Goal: Task Accomplishment & Management: Complete application form

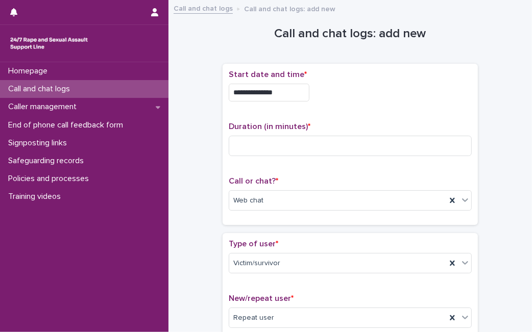
click at [286, 154] on input at bounding box center [350, 146] width 243 height 20
type input "**"
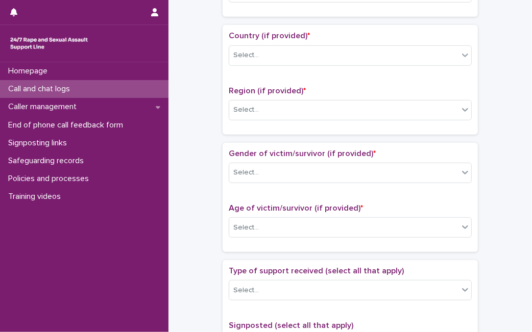
scroll to position [338, 0]
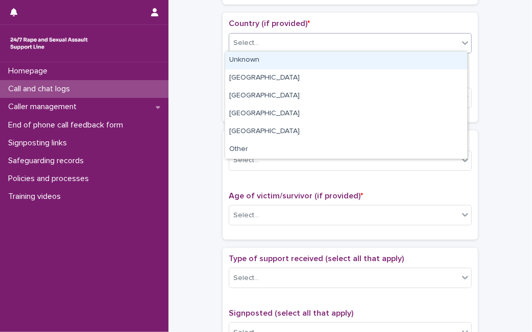
click at [434, 42] on div "Select..." at bounding box center [343, 43] width 229 height 17
click at [417, 56] on div "Unknown" at bounding box center [346, 61] width 242 height 18
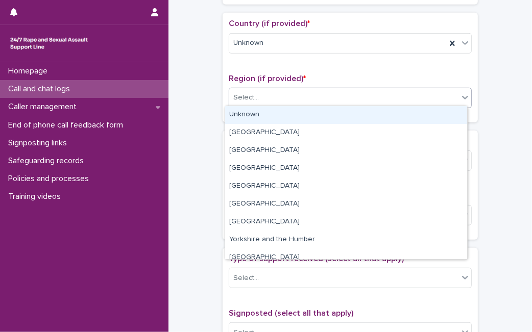
drag, startPoint x: 355, startPoint y: 97, endPoint x: 335, endPoint y: 120, distance: 30.4
click at [335, 120] on body "**********" at bounding box center [266, 166] width 532 height 332
click at [335, 120] on div "Unknown" at bounding box center [346, 115] width 242 height 18
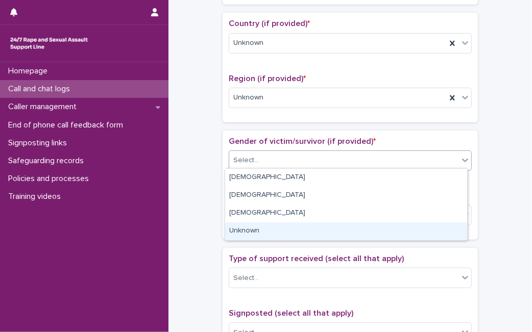
drag, startPoint x: 319, startPoint y: 152, endPoint x: 287, endPoint y: 231, distance: 84.9
click at [287, 231] on body "**********" at bounding box center [266, 166] width 532 height 332
drag, startPoint x: 287, startPoint y: 231, endPoint x: 302, endPoint y: 228, distance: 15.5
click at [302, 228] on div "Unknown" at bounding box center [346, 231] width 242 height 18
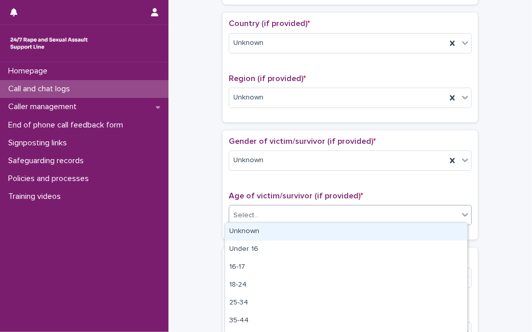
drag, startPoint x: 315, startPoint y: 214, endPoint x: 312, endPoint y: 226, distance: 11.8
click at [312, 226] on body "**********" at bounding box center [266, 166] width 532 height 332
click at [312, 226] on div "Unknown" at bounding box center [346, 232] width 242 height 18
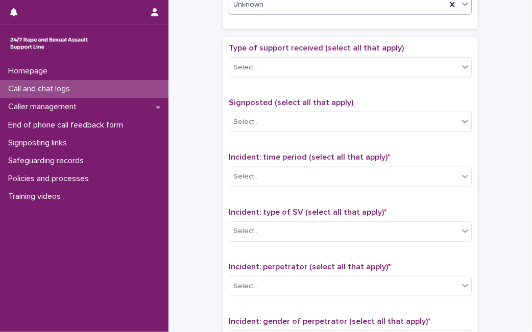
scroll to position [553, 0]
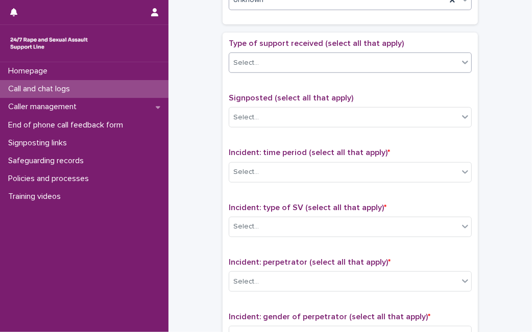
click at [441, 65] on div "Select..." at bounding box center [343, 63] width 229 height 17
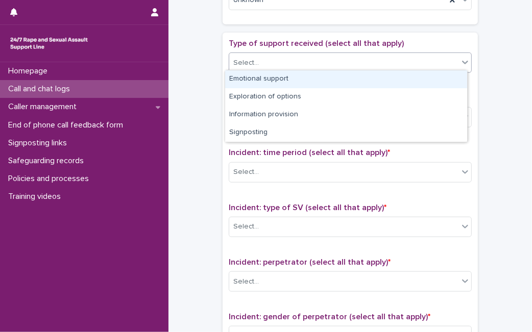
click at [417, 76] on div "Emotional support" at bounding box center [346, 79] width 242 height 18
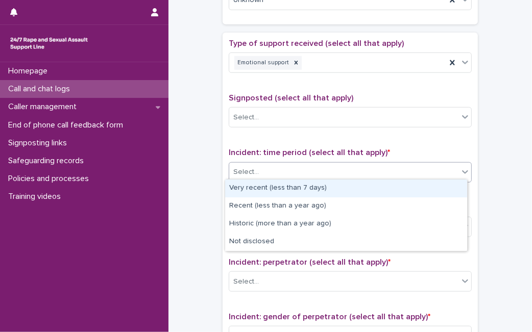
click at [354, 164] on div "Select..." at bounding box center [343, 172] width 229 height 17
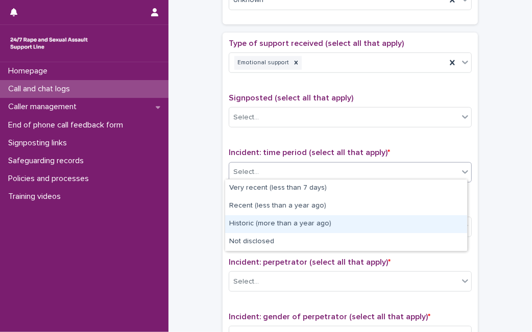
click at [301, 222] on div "Historic (more than a year ago)" at bounding box center [346, 224] width 242 height 18
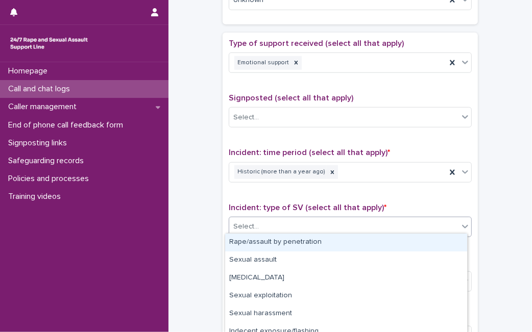
click at [301, 222] on div "Select..." at bounding box center [343, 226] width 229 height 17
click at [298, 242] on div "Rape/assault by penetration" at bounding box center [346, 243] width 242 height 18
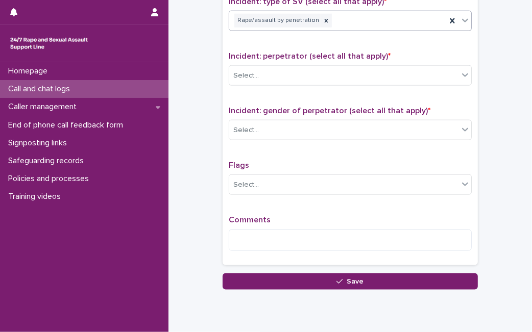
scroll to position [762, 0]
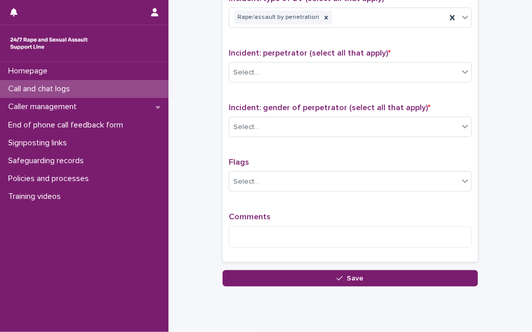
click at [429, 57] on div "Incident: perpetrator (select all that apply) * Select..." at bounding box center [350, 69] width 243 height 42
click at [420, 68] on div "Select..." at bounding box center [343, 72] width 229 height 17
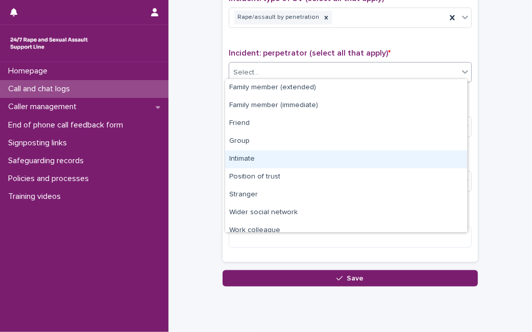
click at [305, 161] on div "Intimate" at bounding box center [346, 160] width 242 height 18
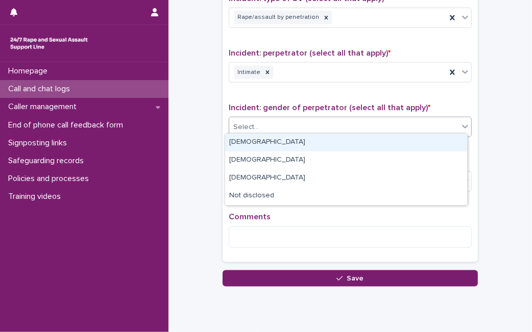
click at [431, 125] on div "Select..." at bounding box center [343, 127] width 229 height 17
click at [393, 151] on div "[DEMOGRAPHIC_DATA]" at bounding box center [346, 143] width 242 height 18
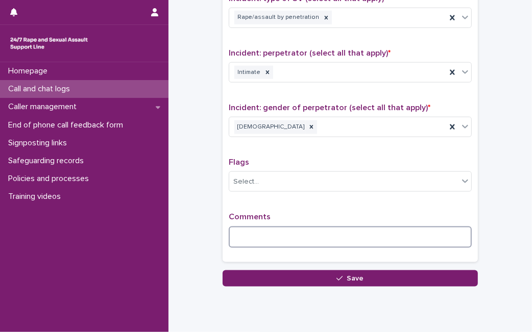
click at [347, 230] on textarea at bounding box center [350, 237] width 243 height 21
type textarea "*"
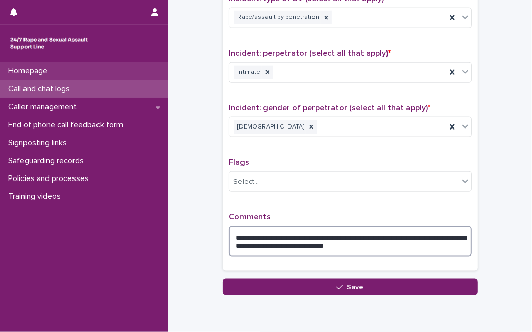
type textarea "**********"
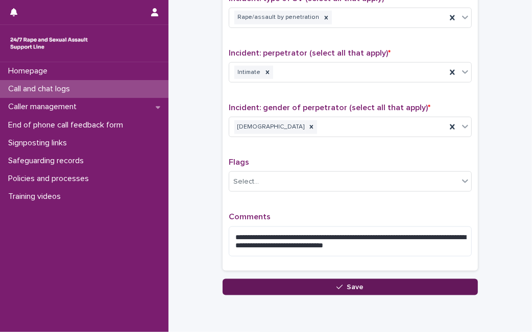
click at [316, 285] on button "Save" at bounding box center [349, 287] width 255 height 16
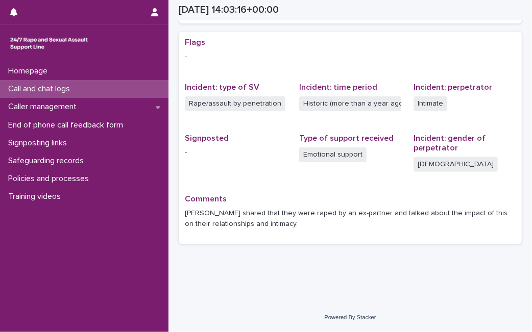
scroll to position [200, 0]
click at [99, 94] on div "Call and chat logs" at bounding box center [84, 89] width 168 height 18
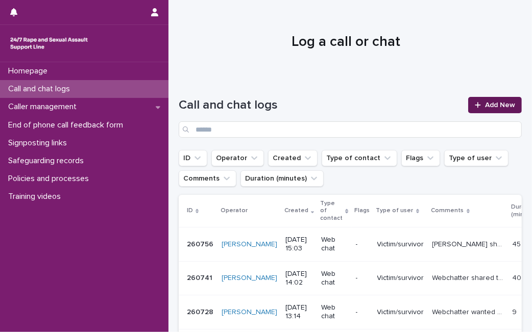
click at [485, 103] on span "Add New" at bounding box center [500, 105] width 30 height 7
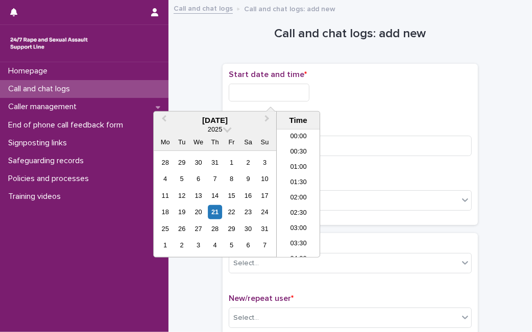
click at [291, 92] on input "text" at bounding box center [269, 93] width 81 height 18
click at [216, 214] on div "21" at bounding box center [215, 212] width 14 height 14
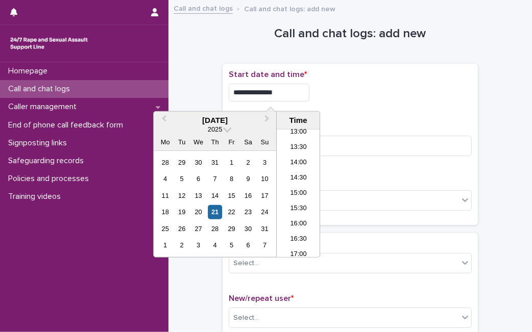
click at [291, 95] on input "**********" at bounding box center [269, 93] width 81 height 18
type input "**********"
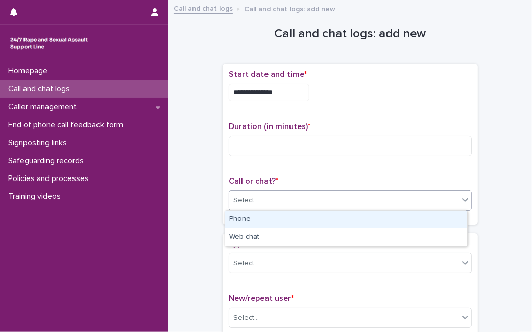
click at [341, 209] on div "Select..." at bounding box center [350, 200] width 243 height 20
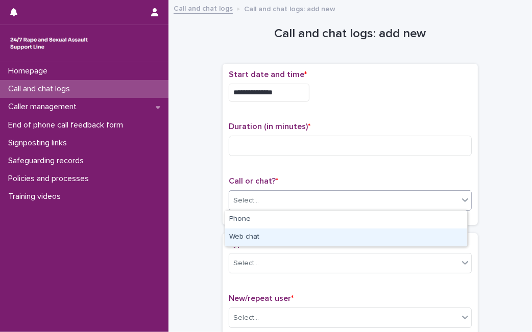
click at [328, 231] on div "Web chat" at bounding box center [346, 238] width 242 height 18
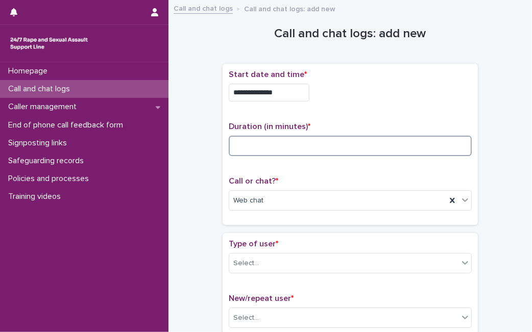
click at [324, 148] on input at bounding box center [350, 146] width 243 height 20
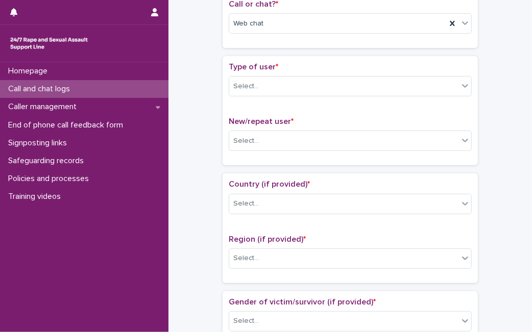
scroll to position [189, 0]
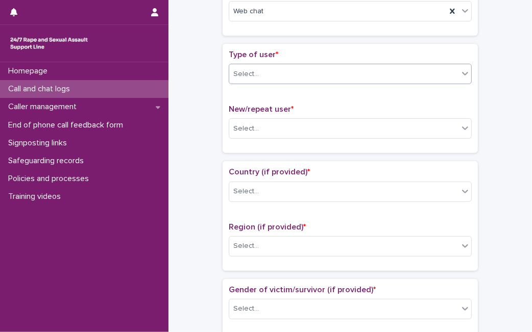
type input "*"
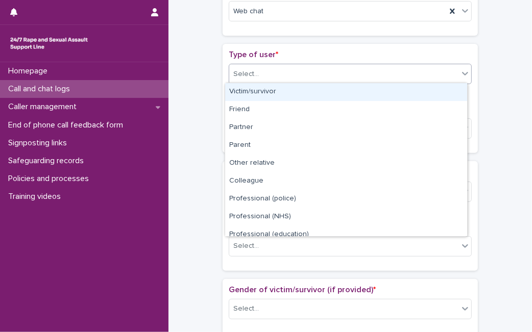
click at [440, 79] on div "Select..." at bounding box center [343, 74] width 229 height 17
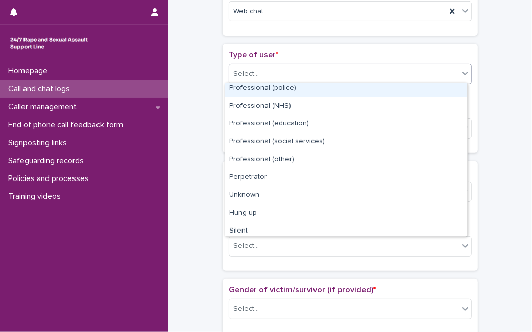
scroll to position [115, 0]
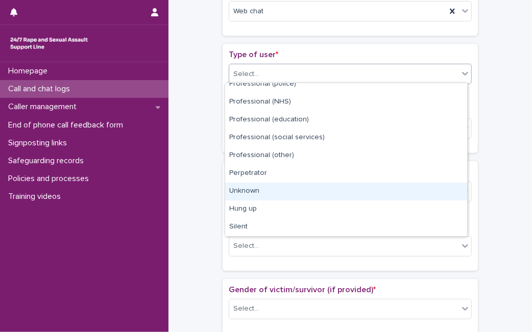
click at [387, 186] on div "Unknown" at bounding box center [346, 192] width 242 height 18
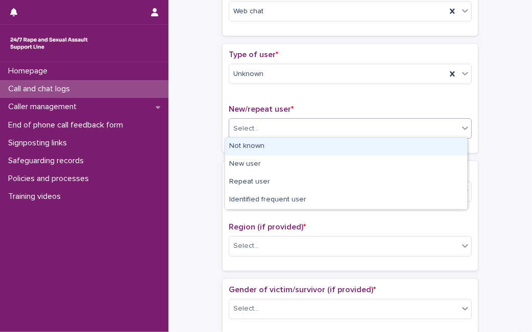
click at [382, 131] on div "Select..." at bounding box center [343, 128] width 229 height 17
click at [370, 148] on div "Not known" at bounding box center [346, 147] width 242 height 18
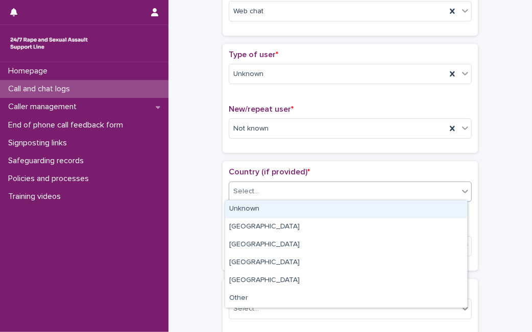
click at [337, 189] on div "Select..." at bounding box center [343, 191] width 229 height 17
click at [313, 208] on div "Unknown" at bounding box center [346, 210] width 242 height 18
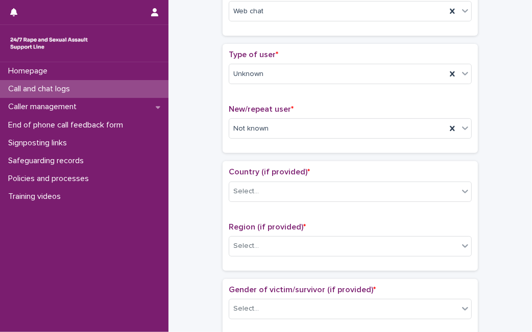
click at [313, 208] on div "Country (if provided) * Select..." at bounding box center [350, 188] width 243 height 42
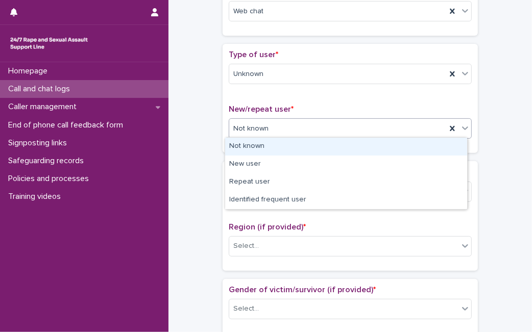
drag, startPoint x: 313, startPoint y: 208, endPoint x: 321, endPoint y: 133, distance: 75.4
click at [321, 133] on div "Not known" at bounding box center [337, 128] width 217 height 17
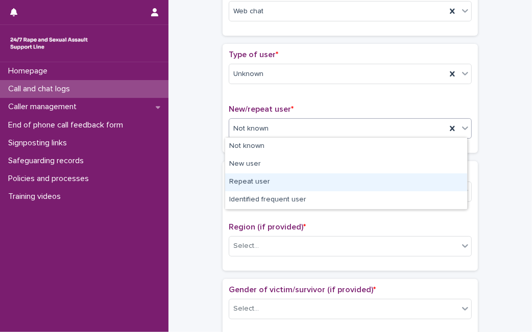
click at [287, 187] on div "Repeat user" at bounding box center [346, 182] width 242 height 18
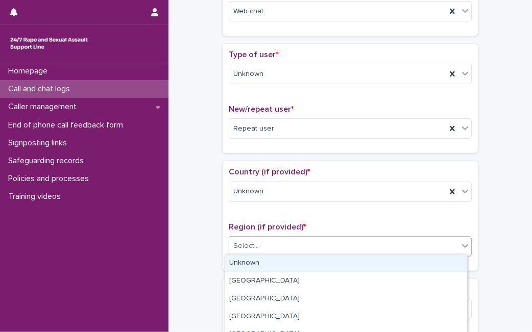
drag, startPoint x: 268, startPoint y: 239, endPoint x: 270, endPoint y: 264, distance: 24.6
click at [270, 264] on body "**********" at bounding box center [266, 166] width 532 height 332
click at [270, 264] on div "Unknown" at bounding box center [346, 264] width 242 height 18
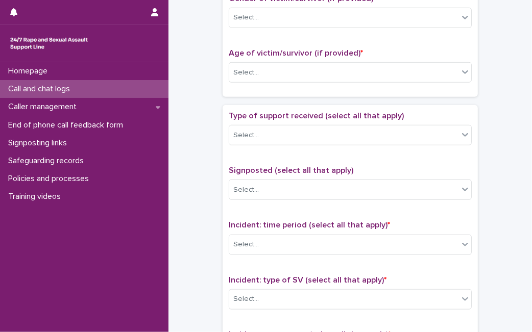
scroll to position [486, 0]
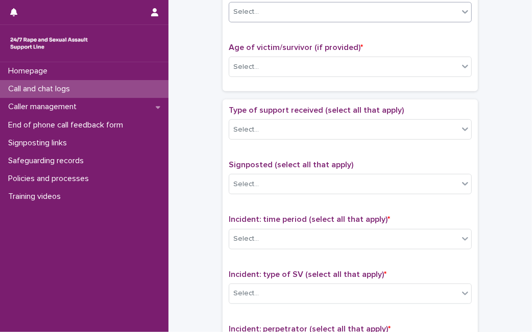
drag, startPoint x: 439, startPoint y: 21, endPoint x: 444, endPoint y: 14, distance: 8.8
click at [444, 14] on div "Gender of victim/survivor (if provided) * Select..." at bounding box center [350, 9] width 243 height 42
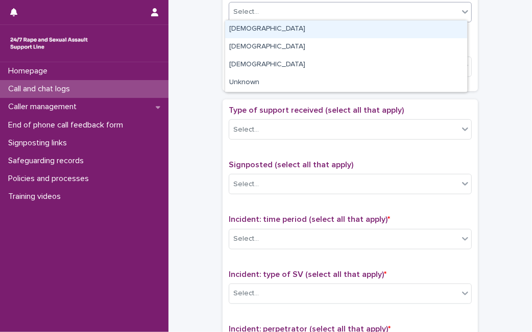
click at [444, 14] on div "Select..." at bounding box center [343, 12] width 229 height 17
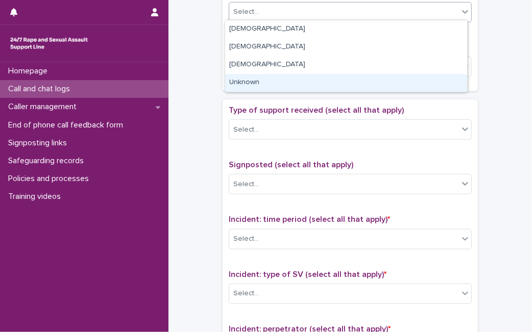
click at [380, 77] on div "Unknown" at bounding box center [346, 83] width 242 height 18
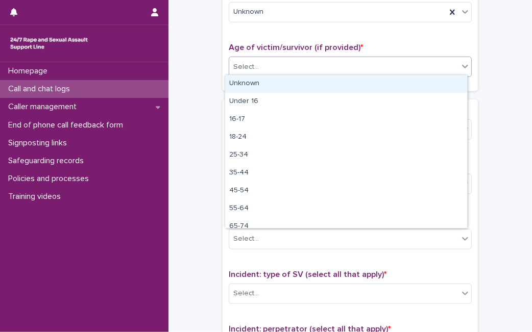
click at [399, 57] on div "Select..." at bounding box center [350, 67] width 243 height 20
click at [371, 85] on div "Unknown" at bounding box center [346, 84] width 242 height 18
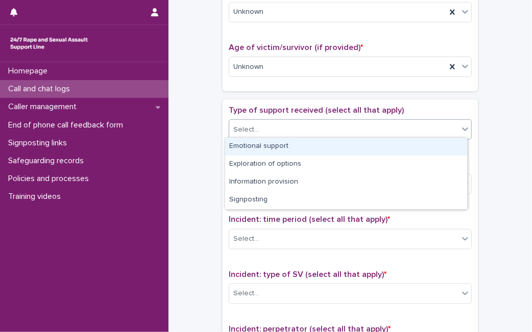
click at [337, 134] on div "Select..." at bounding box center [343, 129] width 229 height 17
click at [327, 146] on div "Emotional support" at bounding box center [346, 147] width 242 height 18
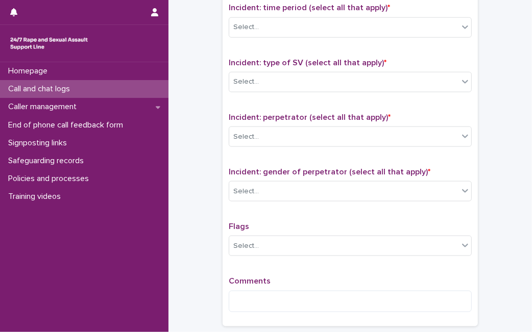
scroll to position [696, 0]
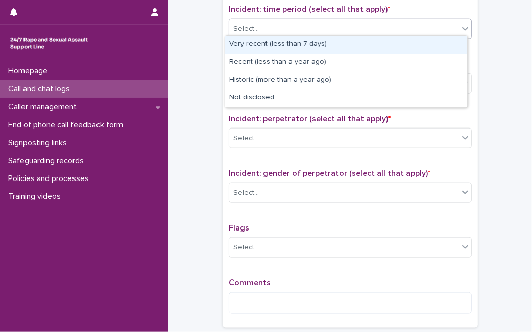
click at [450, 32] on div "Select..." at bounding box center [343, 28] width 229 height 17
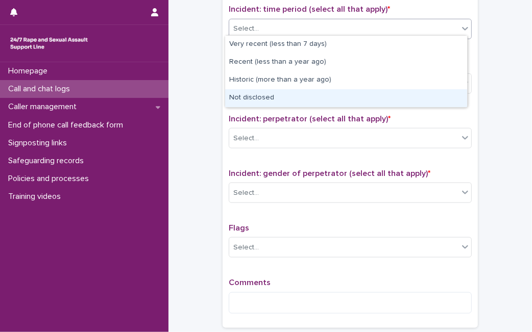
drag, startPoint x: 429, startPoint y: 48, endPoint x: 397, endPoint y: 92, distance: 53.7
click at [397, 92] on div "Not disclosed" at bounding box center [346, 98] width 242 height 18
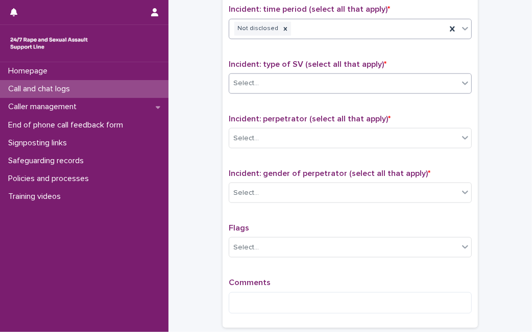
click at [405, 78] on div "Select..." at bounding box center [343, 83] width 229 height 17
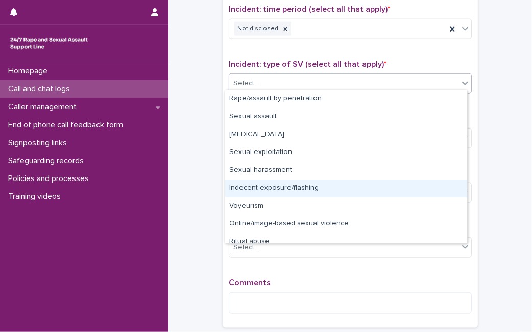
scroll to position [25, 0]
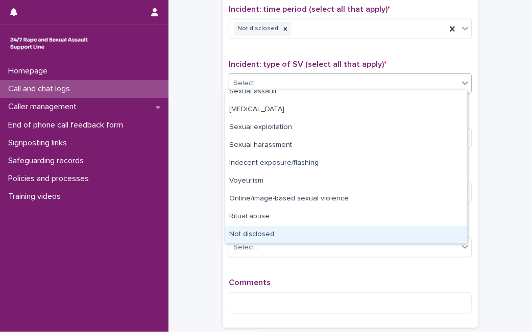
click at [442, 226] on div "Not disclosed" at bounding box center [346, 235] width 242 height 18
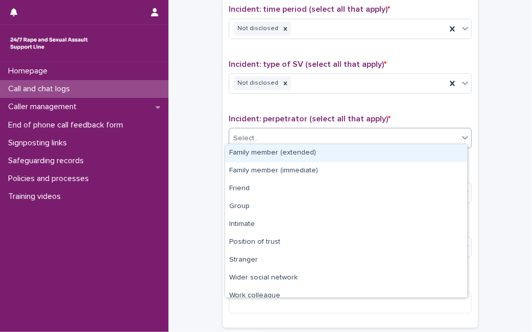
click at [452, 143] on div "Select..." at bounding box center [350, 138] width 243 height 20
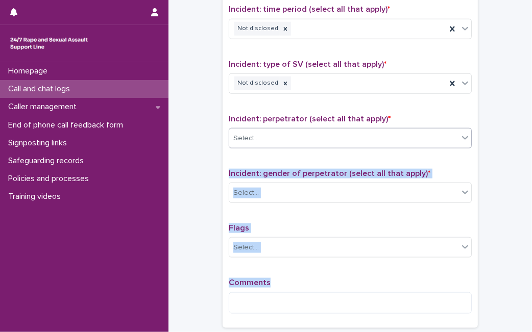
drag, startPoint x: 467, startPoint y: 275, endPoint x: 443, endPoint y: 134, distance: 143.4
click at [443, 134] on div "Type of support received (select all that apply) Emotional support Signposted (…" at bounding box center [349, 108] width 255 height 439
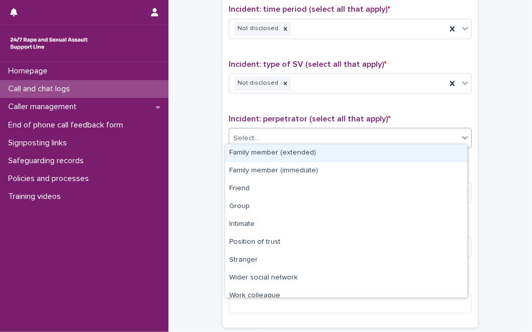
click at [443, 134] on div "Select..." at bounding box center [343, 138] width 229 height 17
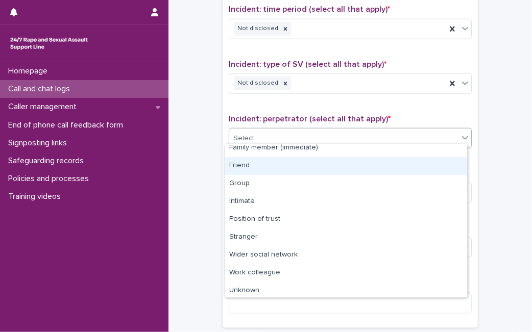
scroll to position [43, 0]
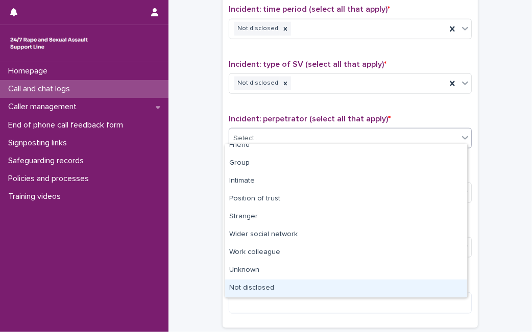
click at [409, 294] on div "Not disclosed" at bounding box center [346, 289] width 242 height 18
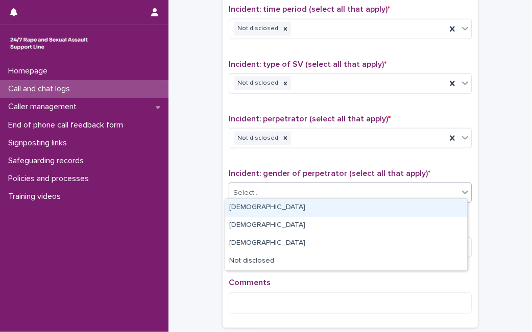
click at [444, 191] on div "Select..." at bounding box center [343, 193] width 229 height 17
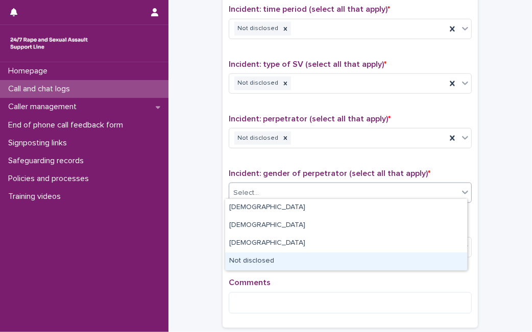
click at [387, 256] on div "Not disclosed" at bounding box center [346, 262] width 242 height 18
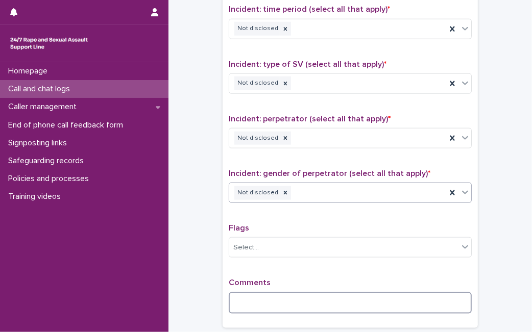
click at [353, 296] on textarea at bounding box center [350, 302] width 243 height 21
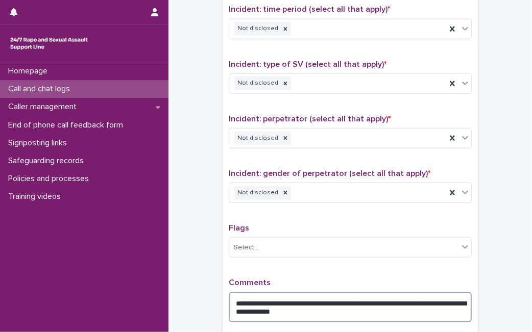
click at [376, 308] on textarea "**********" at bounding box center [350, 307] width 243 height 30
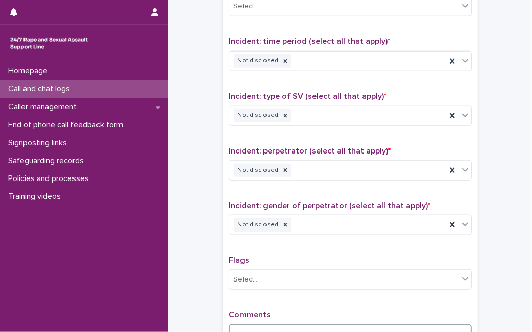
scroll to position [669, 0]
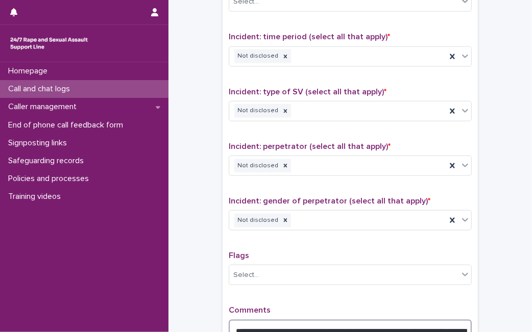
type textarea "**********"
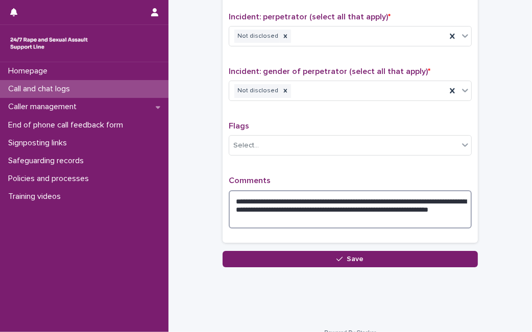
scroll to position [809, 0]
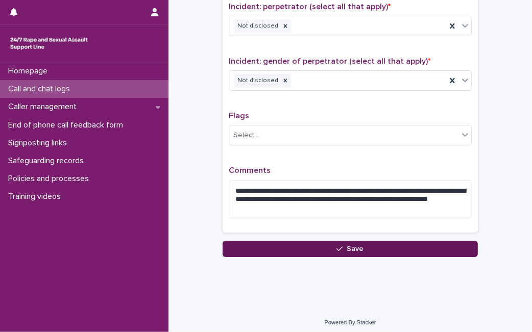
click at [404, 241] on button "Save" at bounding box center [349, 249] width 255 height 16
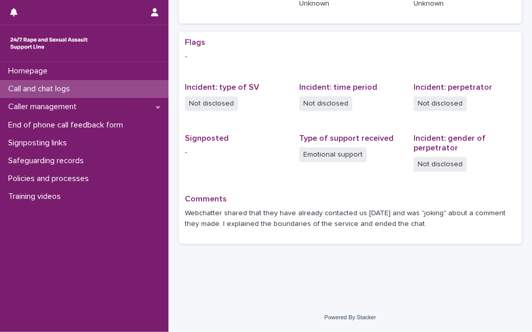
scroll to position [200, 0]
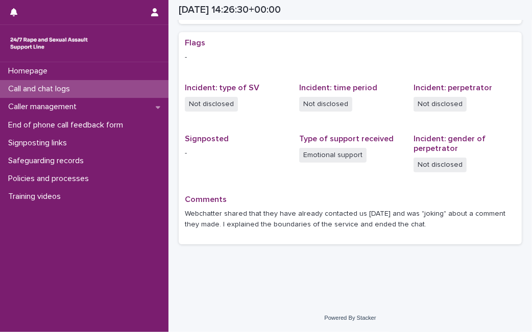
click at [140, 84] on div "Call and chat logs" at bounding box center [84, 89] width 168 height 18
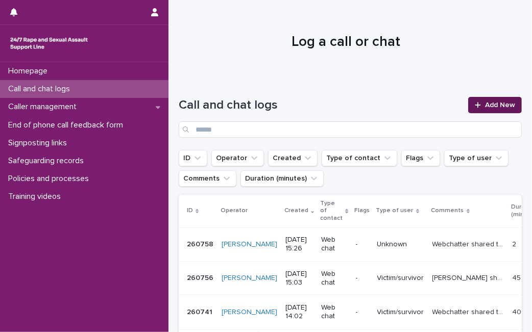
click at [485, 102] on span "Add New" at bounding box center [500, 105] width 30 height 7
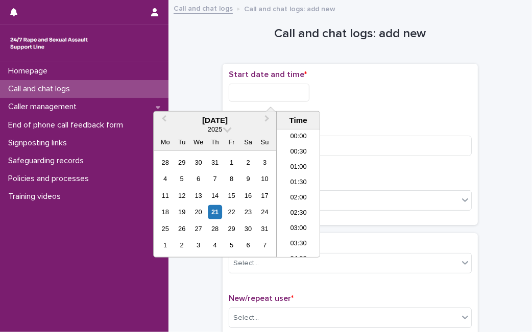
click at [263, 90] on input "text" at bounding box center [269, 93] width 81 height 18
click at [211, 209] on div "21" at bounding box center [215, 212] width 14 height 14
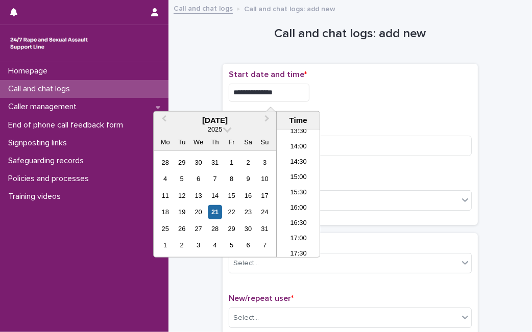
click at [309, 95] on input "**********" at bounding box center [269, 93] width 81 height 18
type input "**********"
click at [373, 148] on input at bounding box center [350, 146] width 243 height 20
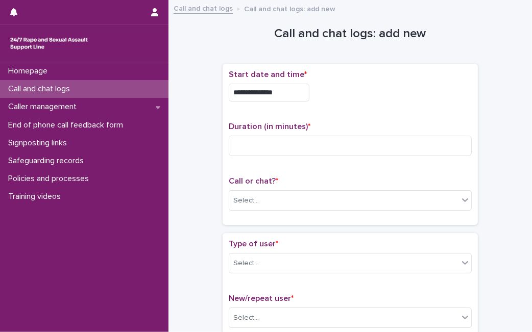
click at [350, 189] on div "Call or chat? * Select..." at bounding box center [350, 198] width 243 height 42
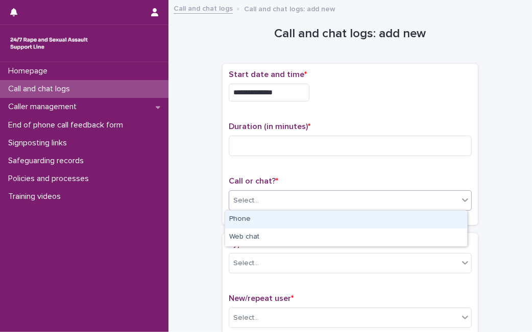
click at [345, 196] on div "Select..." at bounding box center [343, 200] width 229 height 17
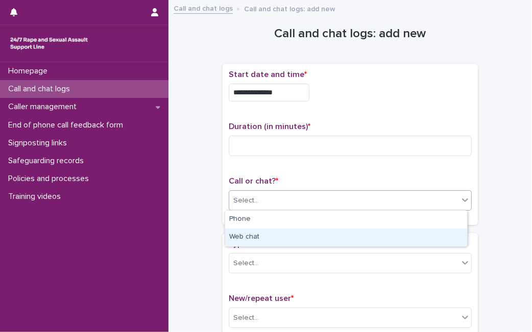
click at [311, 244] on div "Web chat" at bounding box center [346, 238] width 242 height 18
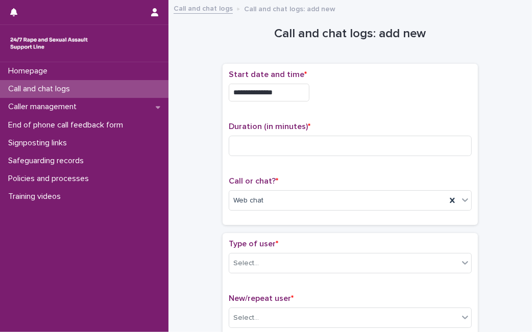
click at [287, 273] on div "Type of user * Select..." at bounding box center [350, 260] width 243 height 42
click at [290, 260] on div "Select..." at bounding box center [343, 263] width 229 height 17
click at [281, 145] on input at bounding box center [350, 146] width 243 height 20
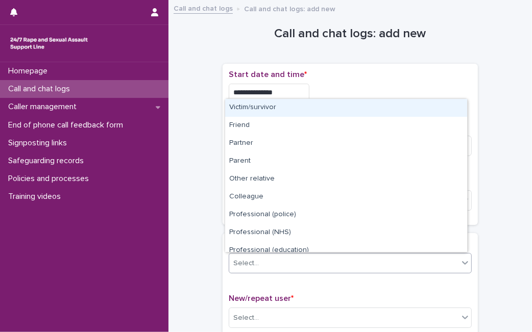
click at [257, 261] on div "Select..." at bounding box center [343, 263] width 229 height 17
click at [291, 116] on div "Victim/survivor" at bounding box center [346, 108] width 242 height 18
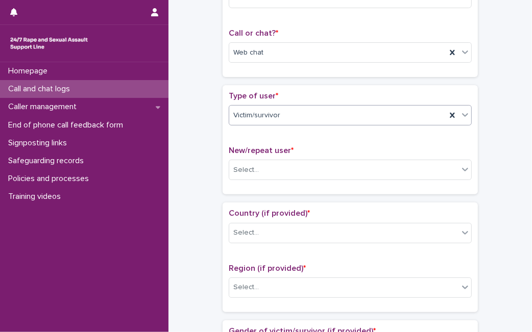
scroll to position [164, 0]
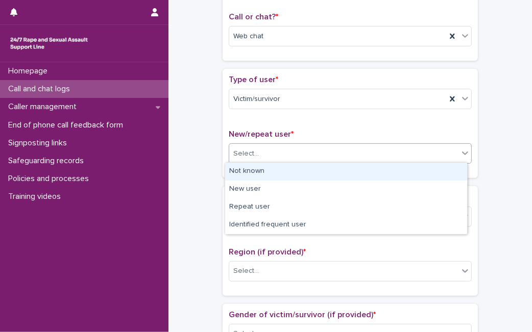
click at [367, 154] on div "Select..." at bounding box center [343, 153] width 229 height 17
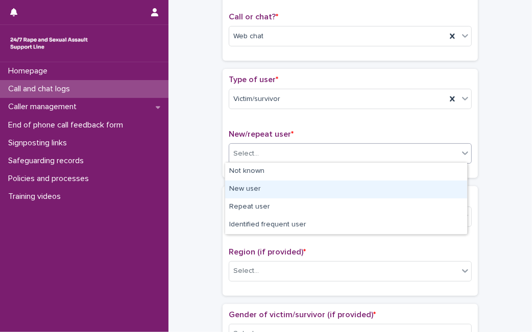
click at [330, 186] on div "New user" at bounding box center [346, 190] width 242 height 18
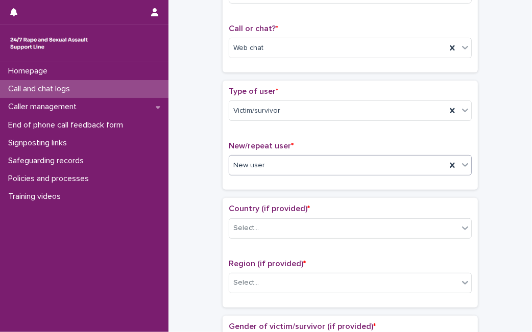
scroll to position [142, 0]
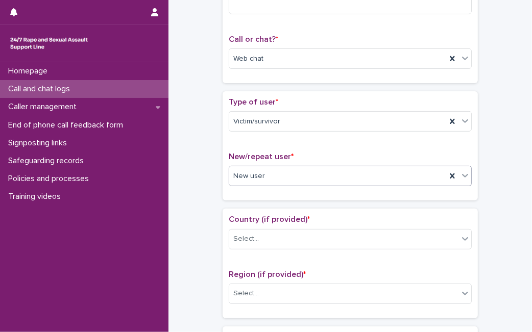
click at [335, 226] on div "Country (if provided) * Select..." at bounding box center [350, 236] width 243 height 42
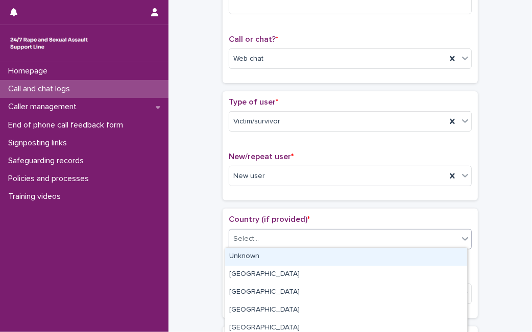
click at [329, 239] on div "Select..." at bounding box center [343, 239] width 229 height 17
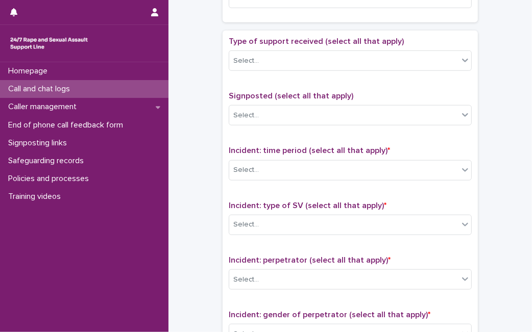
scroll to position [572, 0]
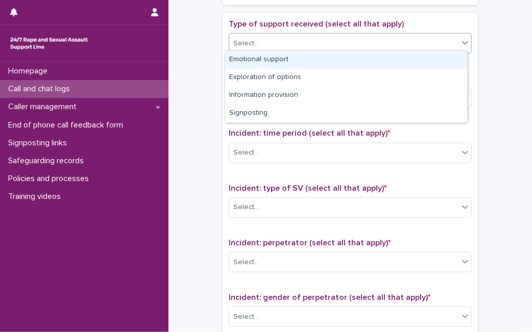
click at [446, 41] on div "Select..." at bounding box center [343, 43] width 229 height 17
click at [430, 52] on div "Emotional support" at bounding box center [346, 60] width 242 height 18
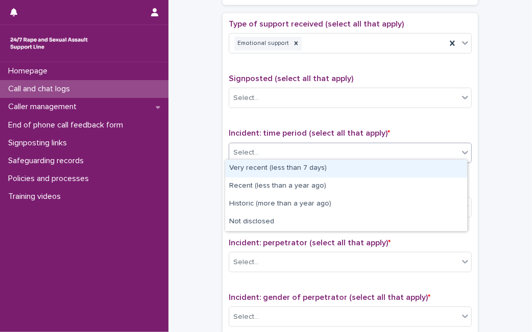
click at [371, 152] on div "Select..." at bounding box center [343, 152] width 229 height 17
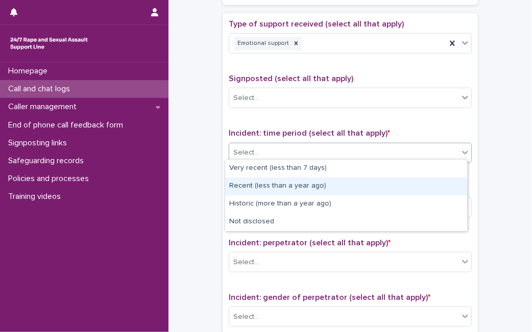
click at [339, 184] on div "Recent (less than a year ago)" at bounding box center [346, 187] width 242 height 18
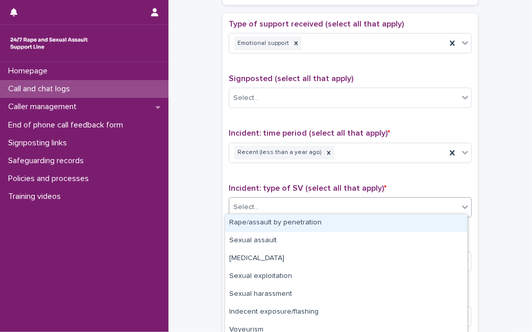
click at [325, 201] on div "Select..." at bounding box center [343, 207] width 229 height 17
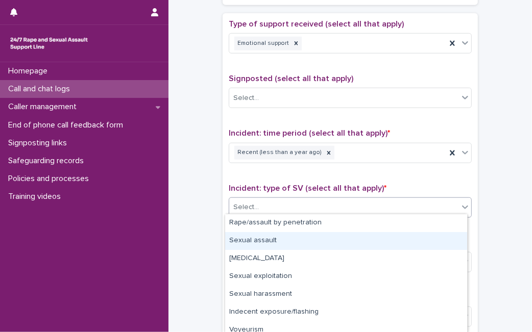
click at [297, 237] on div "Sexual assault" at bounding box center [346, 241] width 242 height 18
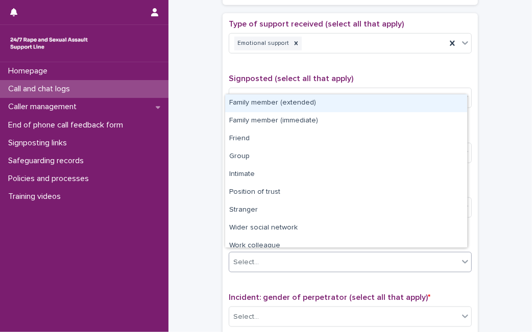
click at [293, 255] on div "Select..." at bounding box center [343, 262] width 229 height 17
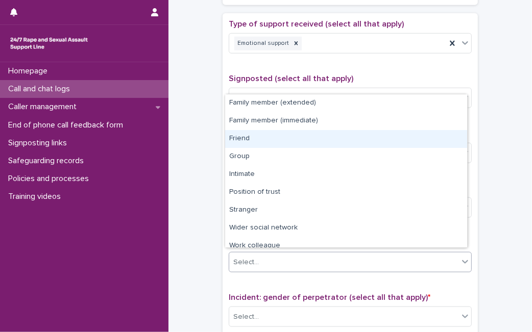
click at [322, 142] on div "Friend" at bounding box center [346, 139] width 242 height 18
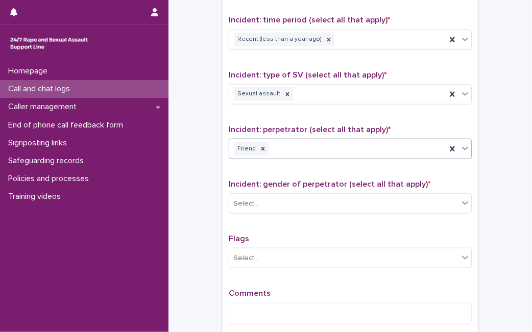
scroll to position [686, 0]
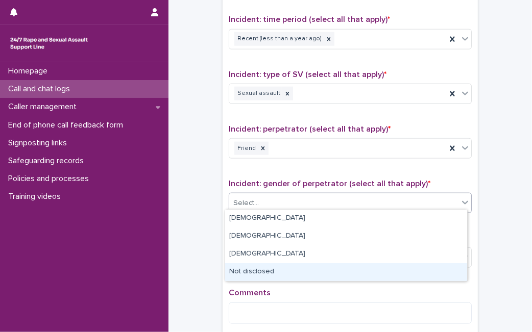
drag, startPoint x: 419, startPoint y: 200, endPoint x: 347, endPoint y: 262, distance: 95.1
click at [340, 274] on body "**********" at bounding box center [266, 166] width 532 height 332
click at [340, 274] on div "Not disclosed" at bounding box center [346, 272] width 242 height 18
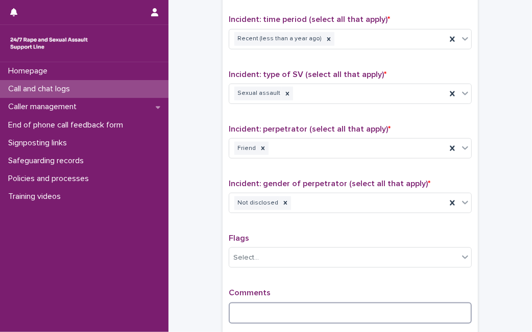
click at [306, 315] on textarea at bounding box center [350, 313] width 243 height 21
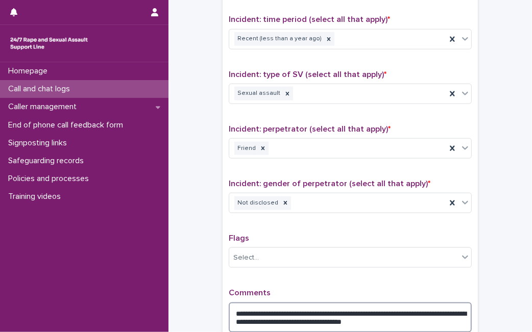
type textarea "**********"
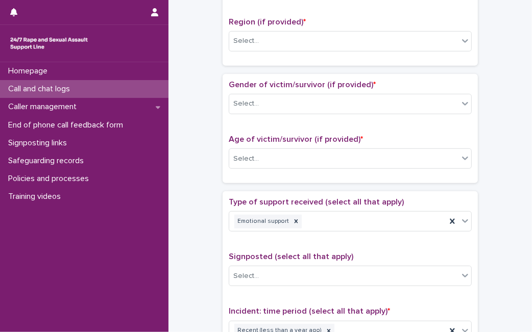
scroll to position [355, 0]
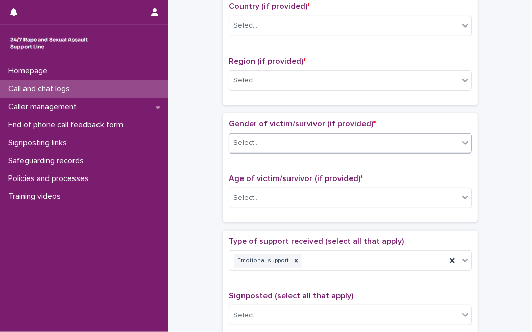
click at [413, 139] on div "Select..." at bounding box center [343, 143] width 229 height 17
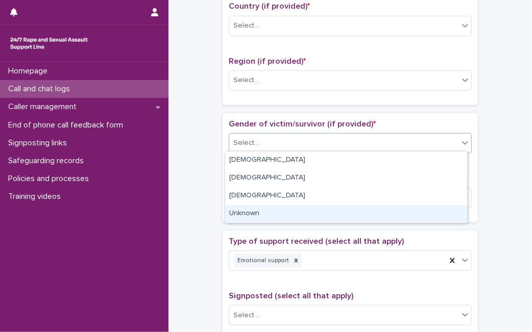
click at [358, 214] on div "Unknown" at bounding box center [346, 214] width 242 height 18
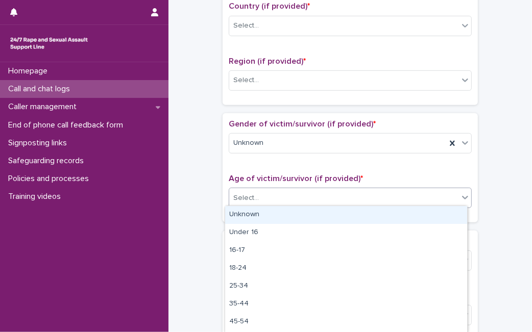
drag, startPoint x: 361, startPoint y: 194, endPoint x: 354, endPoint y: 211, distance: 18.5
click at [354, 211] on body "**********" at bounding box center [266, 166] width 532 height 332
click at [354, 211] on div "Unknown" at bounding box center [346, 215] width 242 height 18
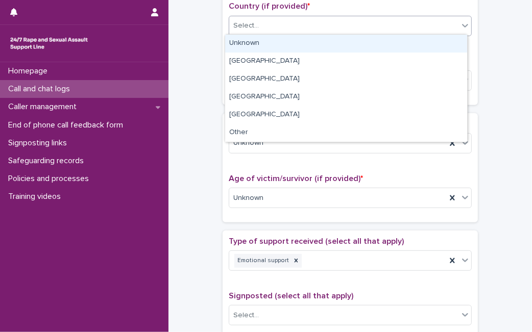
drag, startPoint x: 337, startPoint y: 30, endPoint x: 329, endPoint y: 41, distance: 13.6
click at [329, 41] on body "**********" at bounding box center [266, 166] width 532 height 332
click at [329, 41] on div "Unknown" at bounding box center [346, 44] width 242 height 18
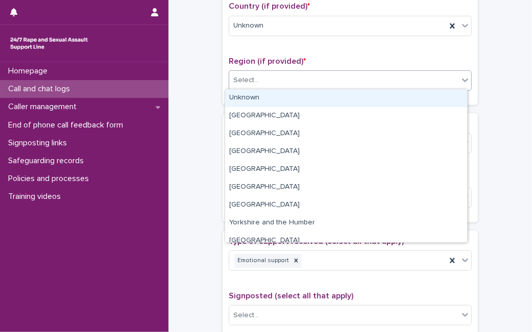
click at [304, 77] on div "Select..." at bounding box center [343, 80] width 229 height 17
click at [294, 92] on div "Unknown" at bounding box center [346, 98] width 242 height 18
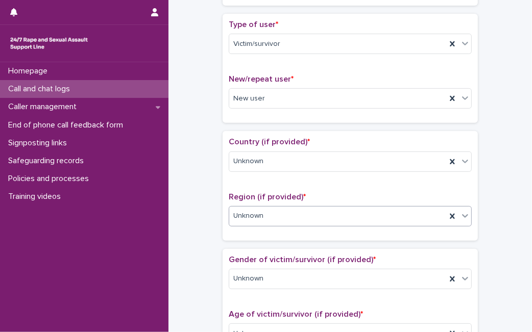
scroll to position [0, 0]
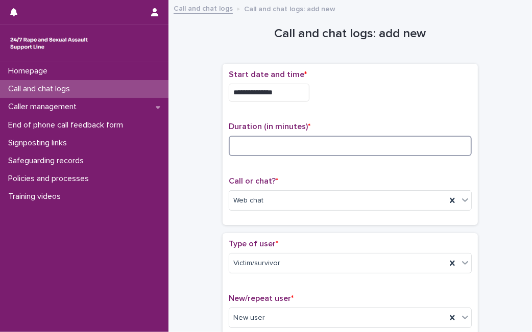
click at [310, 145] on input at bounding box center [350, 146] width 243 height 20
click at [328, 140] on input "**" at bounding box center [350, 146] width 243 height 20
type input "**"
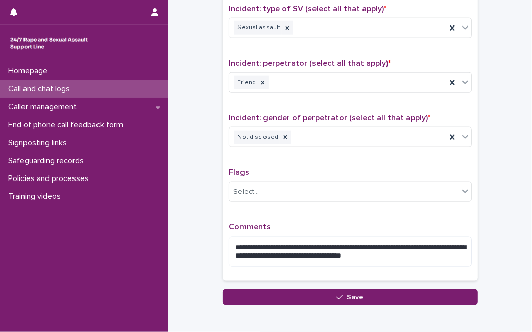
scroll to position [801, 0]
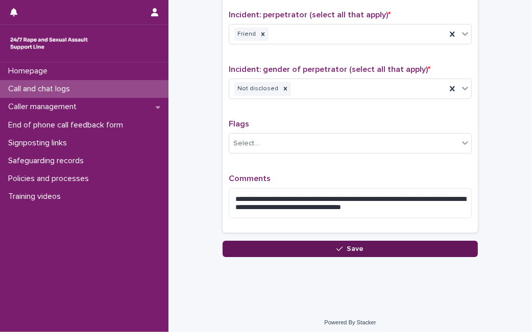
click at [354, 246] on span "Save" at bounding box center [355, 248] width 17 height 7
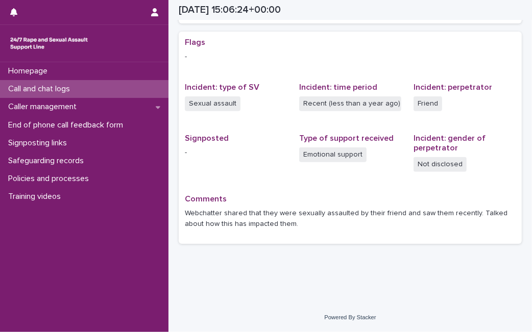
scroll to position [200, 0]
